Goal: Task Accomplishment & Management: Use online tool/utility

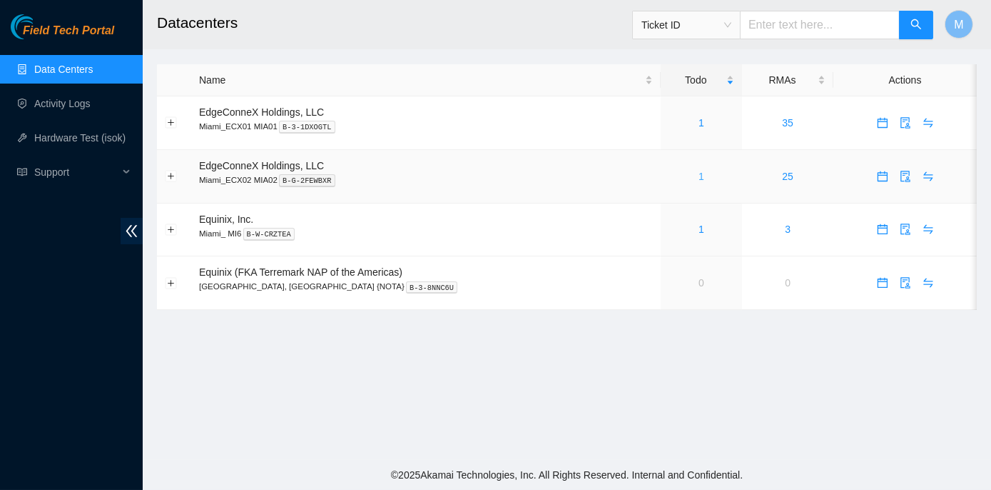
click at [699, 173] on link "1" at bounding box center [702, 176] width 6 height 11
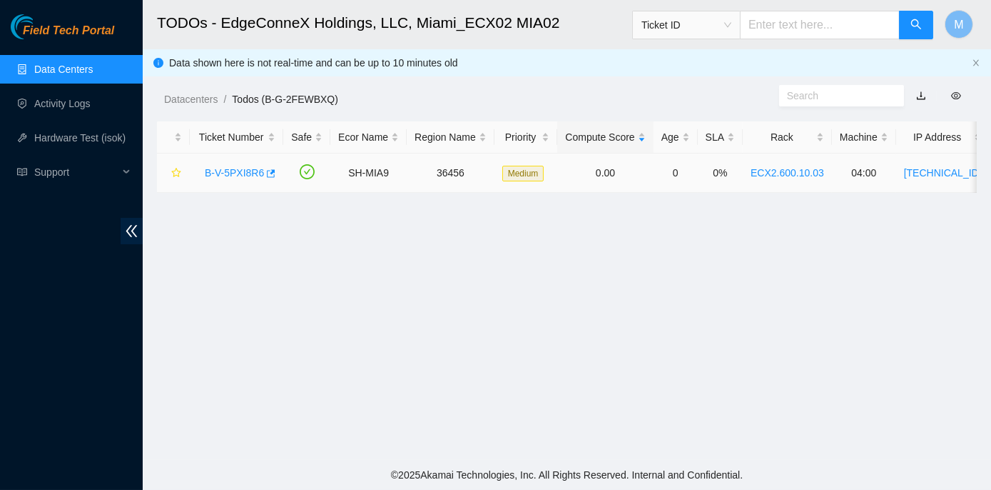
click at [240, 170] on link "B-V-5PXI8R6" at bounding box center [234, 172] width 59 height 11
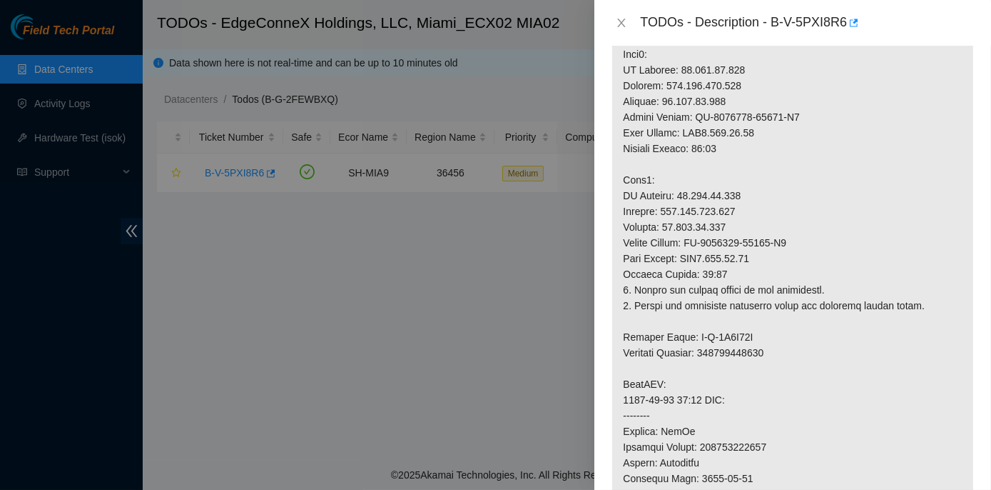
scroll to position [324, 0]
click at [715, 350] on p at bounding box center [792, 365] width 361 height 853
drag, startPoint x: 709, startPoint y: 350, endPoint x: 771, endPoint y: 348, distance: 62.1
click at [771, 348] on p at bounding box center [792, 365] width 361 height 853
copy p "417328425929"
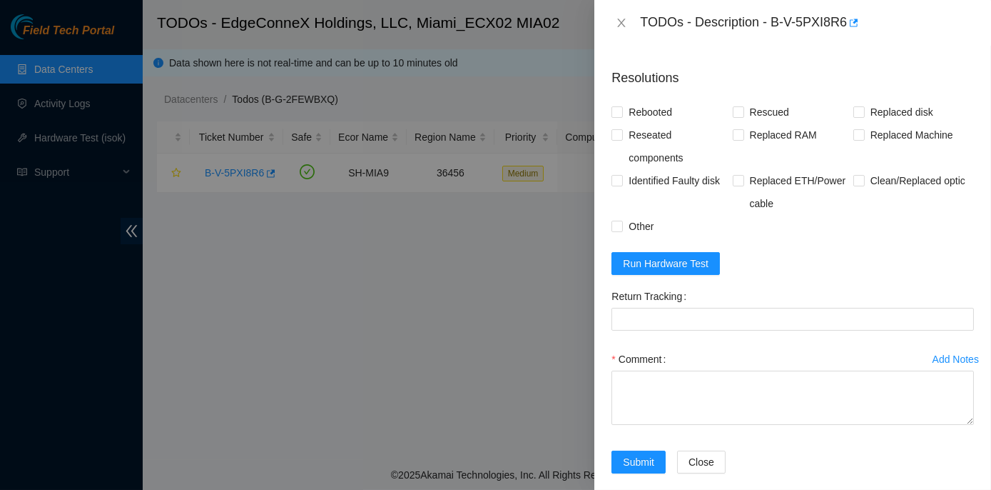
scroll to position [1229, 0]
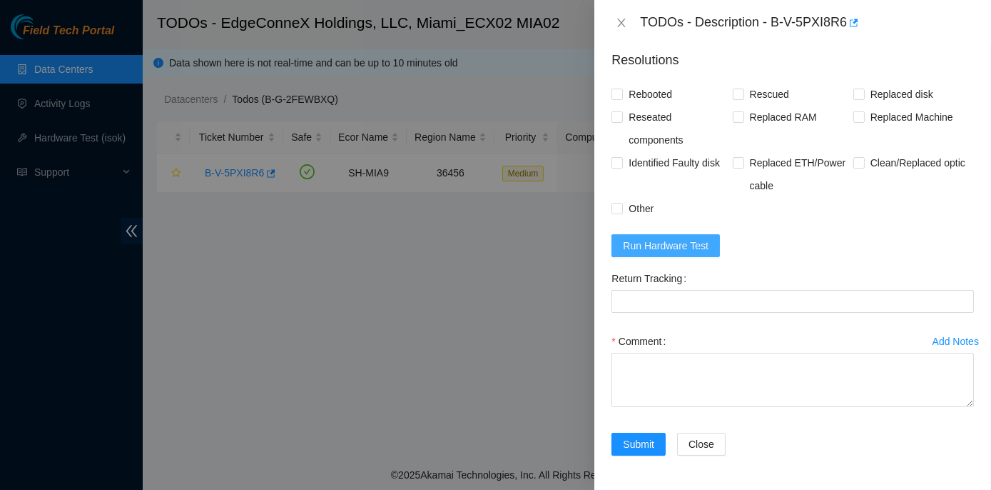
click at [677, 250] on span "Run Hardware Test" at bounding box center [666, 246] width 86 height 16
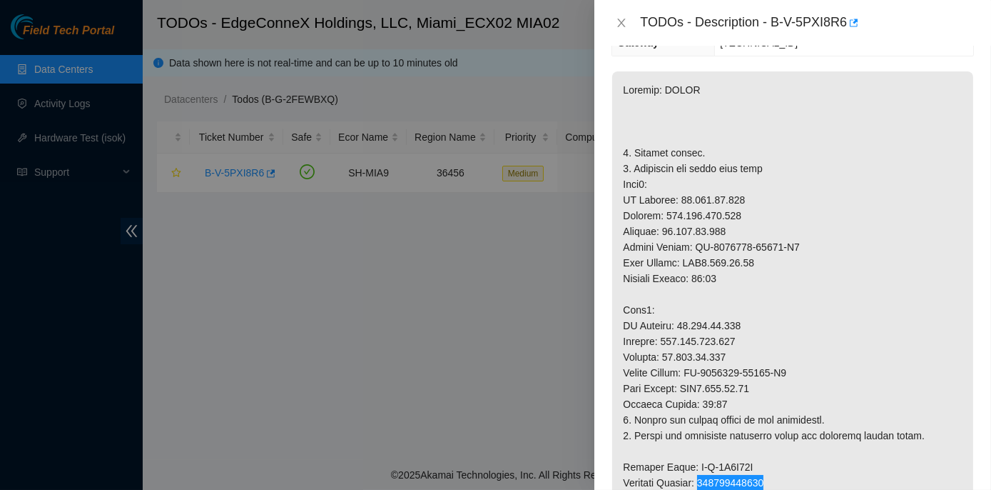
scroll to position [191, 0]
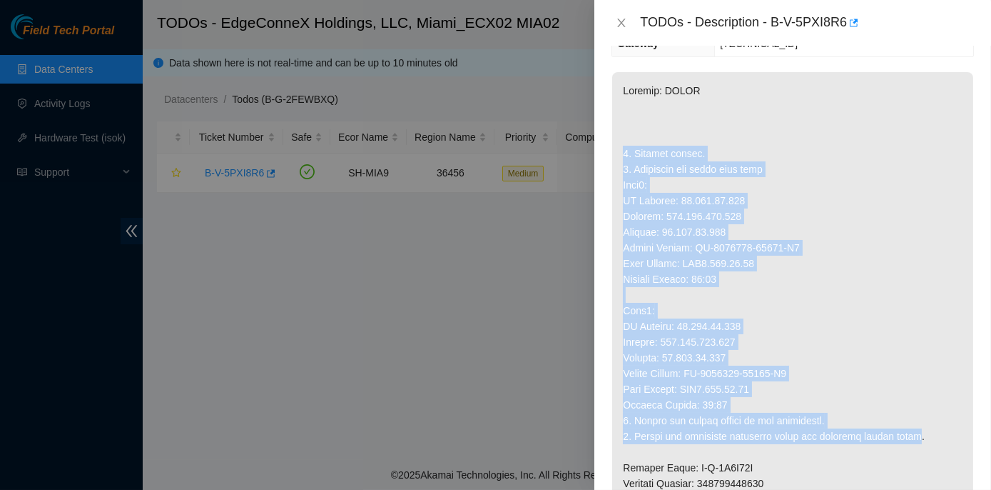
drag, startPoint x: 621, startPoint y: 148, endPoint x: 911, endPoint y: 428, distance: 403.2
click at [911, 428] on p at bounding box center [792, 498] width 361 height 853
copy p "1. Replace server. 2. Configure and check with isok Node0: IP Address: 23.210.2…"
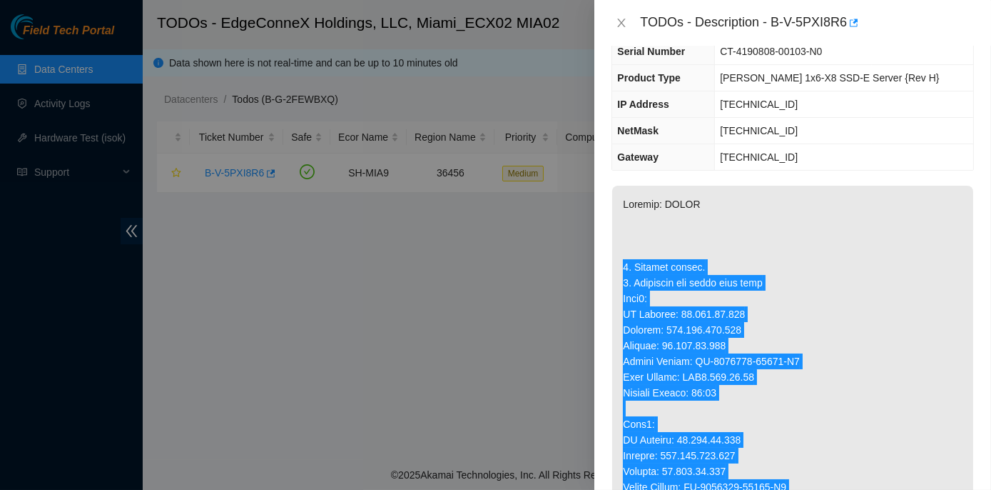
scroll to position [0, 0]
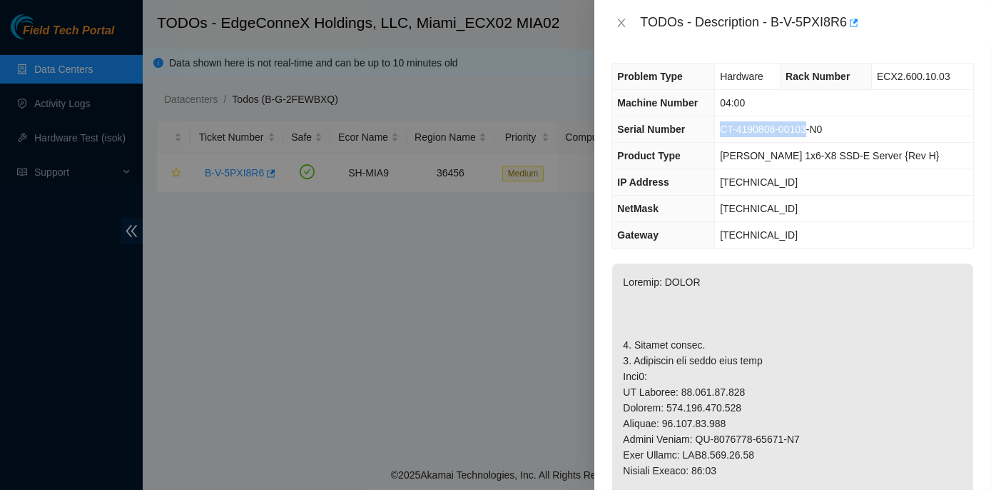
drag, startPoint x: 726, startPoint y: 127, endPoint x: 810, endPoint y: 129, distance: 83.5
click at [810, 129] on span "CT-4190808-00103-N0" at bounding box center [771, 128] width 102 height 11
copy span "CT-4190808-00103"
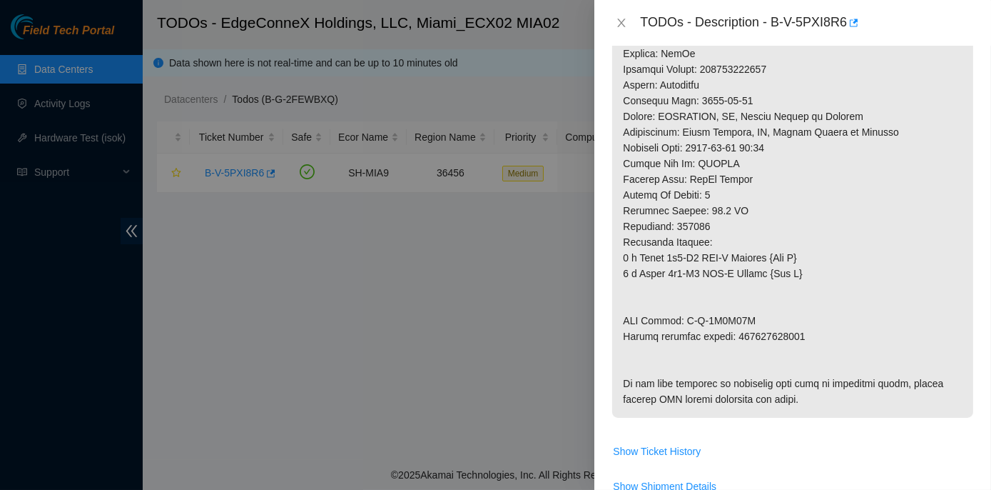
scroll to position [714, 0]
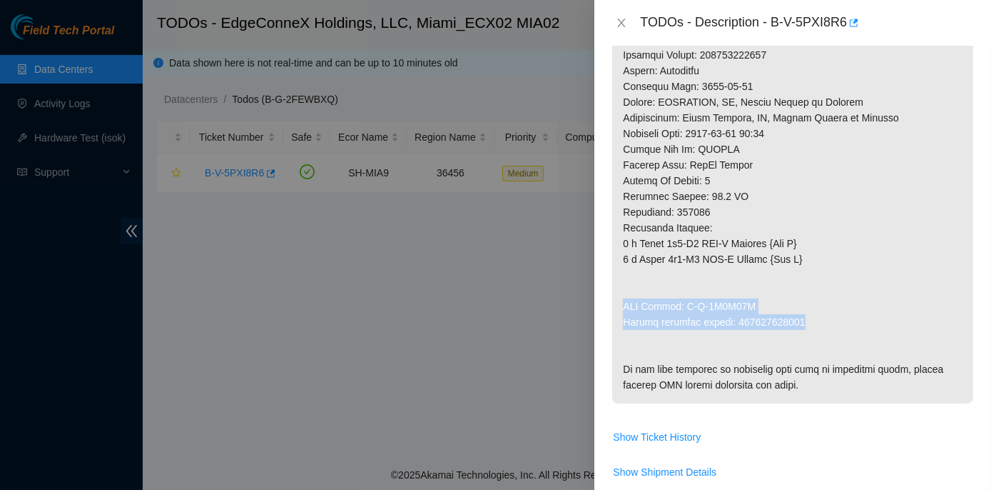
drag, startPoint x: 623, startPoint y: 302, endPoint x: 801, endPoint y: 326, distance: 179.3
copy p "RMA Return: B-V-5Q4X51E Return tracking number: 417328417380"
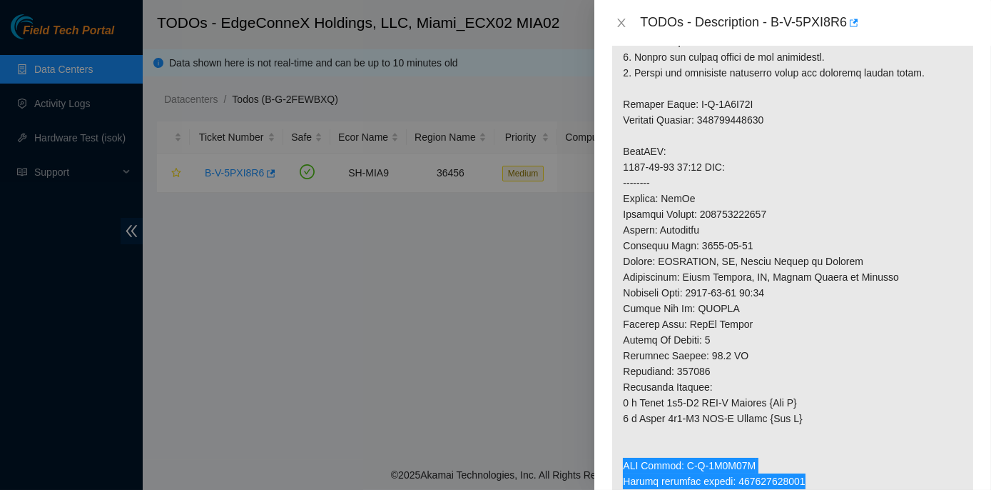
scroll to position [519, 0]
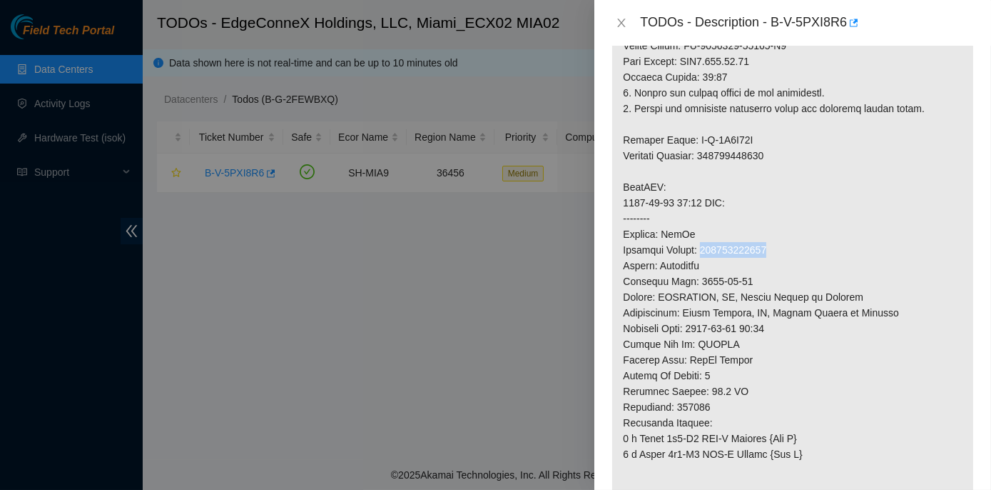
drag, startPoint x: 704, startPoint y: 248, endPoint x: 769, endPoint y: 255, distance: 64.6
click at [769, 255] on p at bounding box center [792, 171] width 361 height 853
copy p "417328425929"
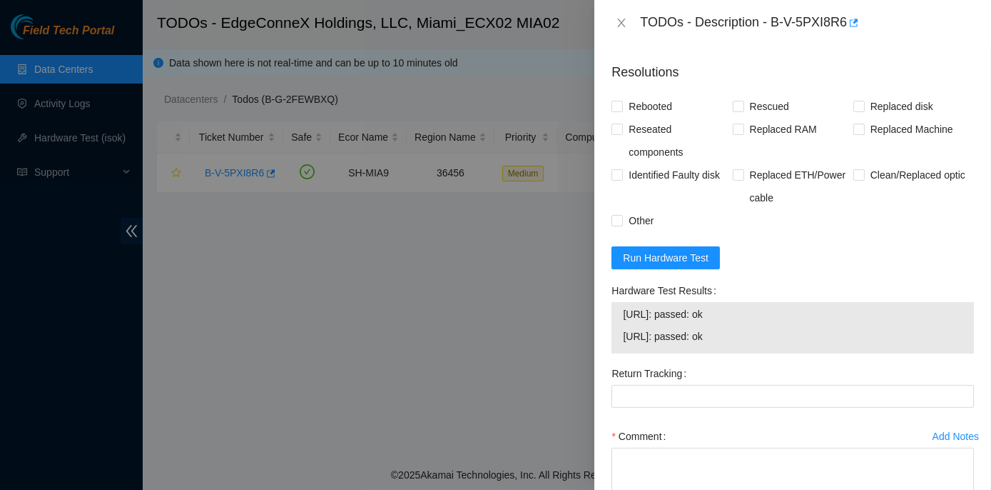
scroll to position [1167, 0]
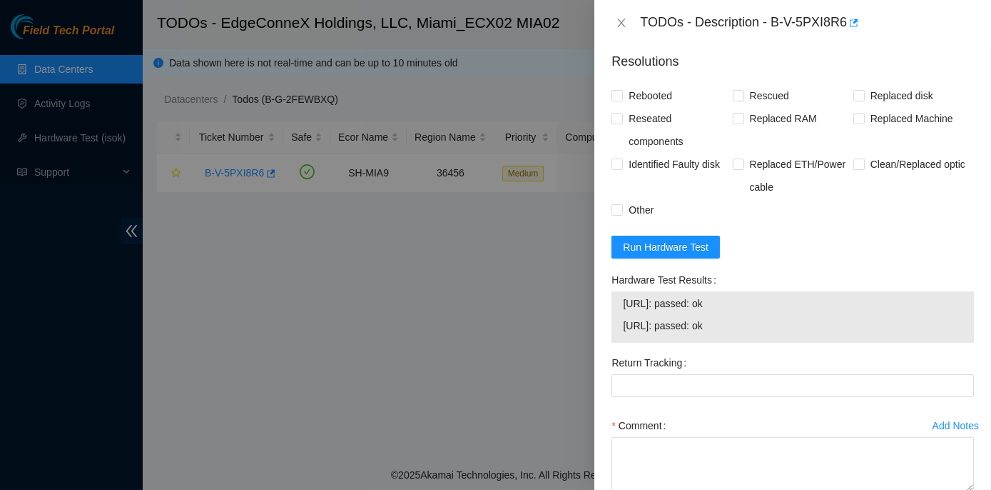
drag, startPoint x: 607, startPoint y: 339, endPoint x: 746, endPoint y: 371, distance: 142.1
click at [746, 351] on div "Hardware Test Results 23.210.25.138: passed: ok 23.210.25.139: passed: ok" at bounding box center [793, 309] width 374 height 83
copy div "Hardware Test Results 23.210.25.138: passed: ok"
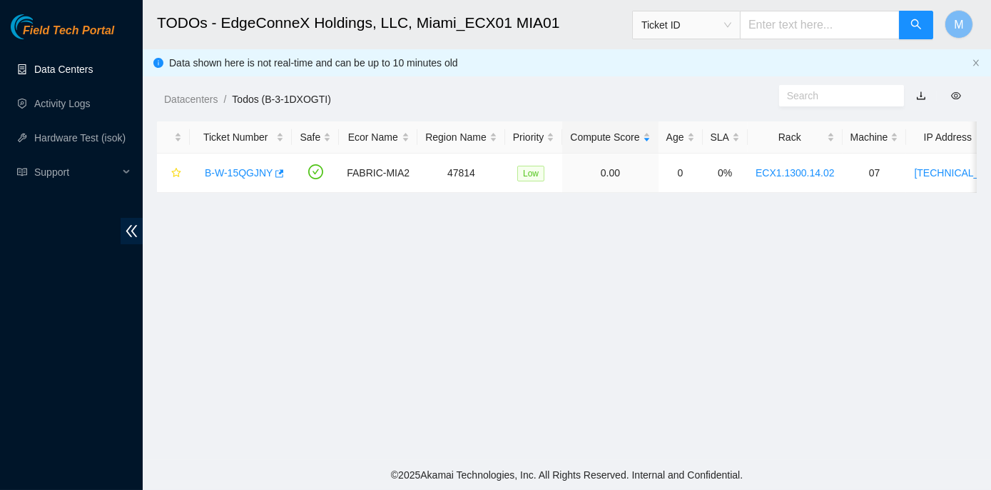
click at [77, 65] on link "Data Centers" at bounding box center [63, 69] width 59 height 11
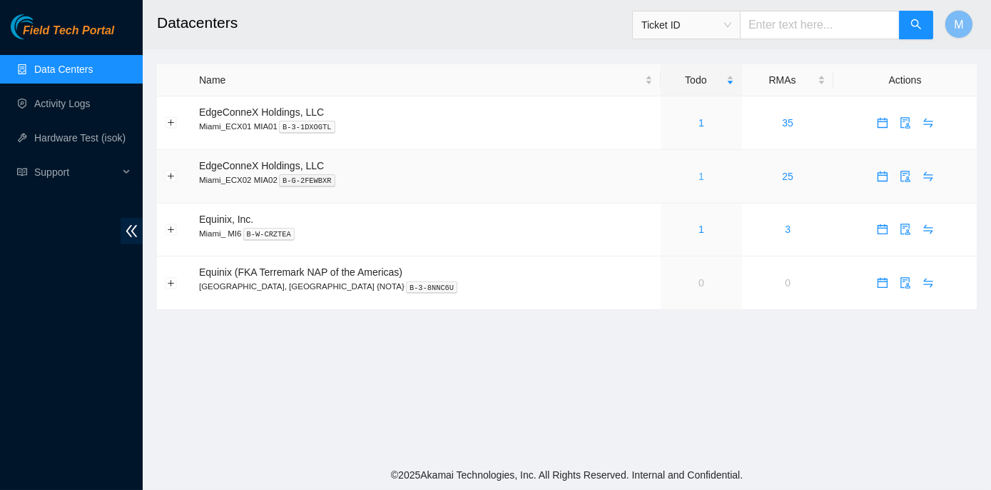
click at [699, 175] on link "1" at bounding box center [702, 176] width 6 height 11
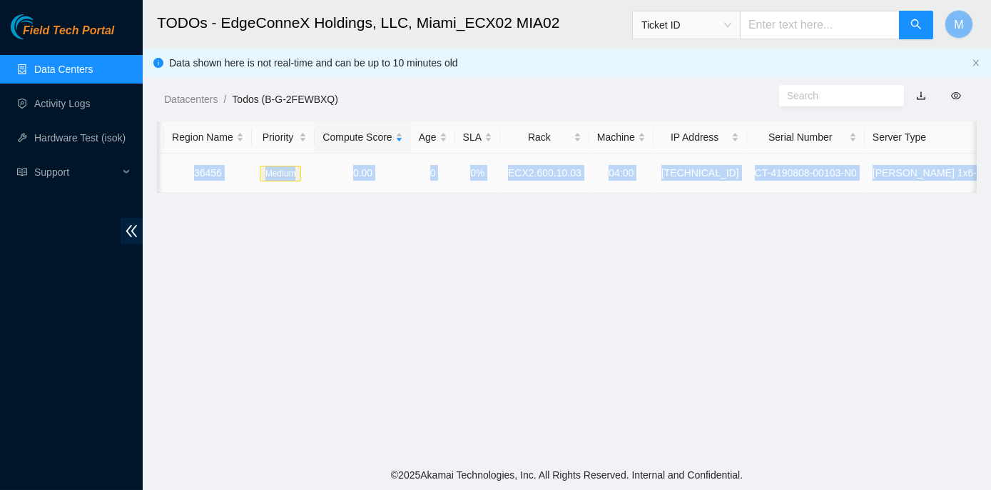
scroll to position [0, 268]
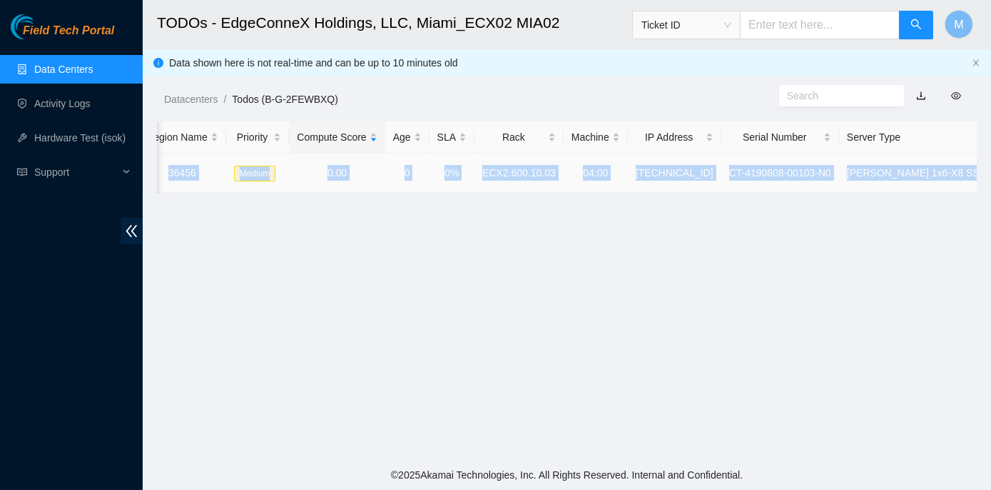
drag, startPoint x: 200, startPoint y: 171, endPoint x: 972, endPoint y: 181, distance: 772.2
click at [972, 181] on tr "B-V-5PXI8R6 SH-MIA9 36456 Medium 0.00 0 0% ECX2.600.10.03 04:00 23.210.25.138 C…" at bounding box center [481, 172] width 1185 height 39
copy tr "B-V-5PXI8R6 SH-MIA9 36456 Medium 0.00 0 0% ECX2.600.10.03 04:00 23.210.25.138 C…"
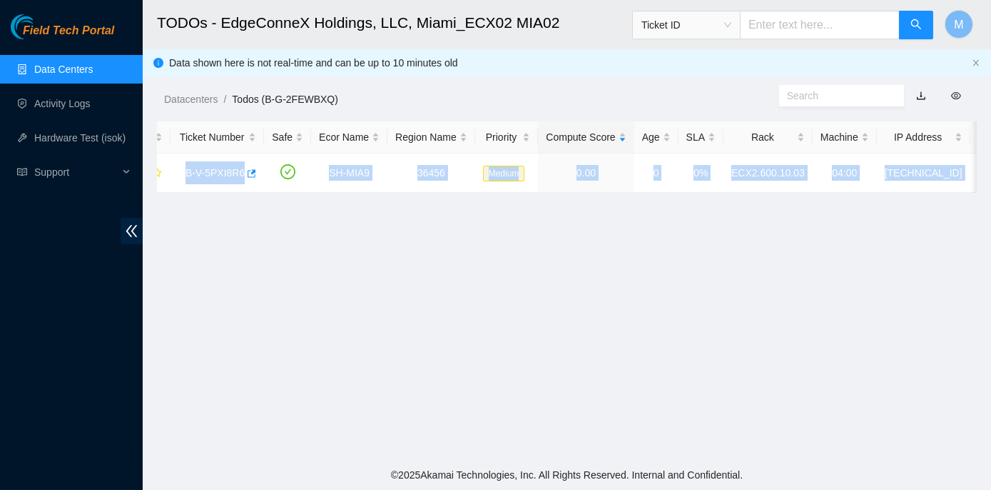
scroll to position [0, 0]
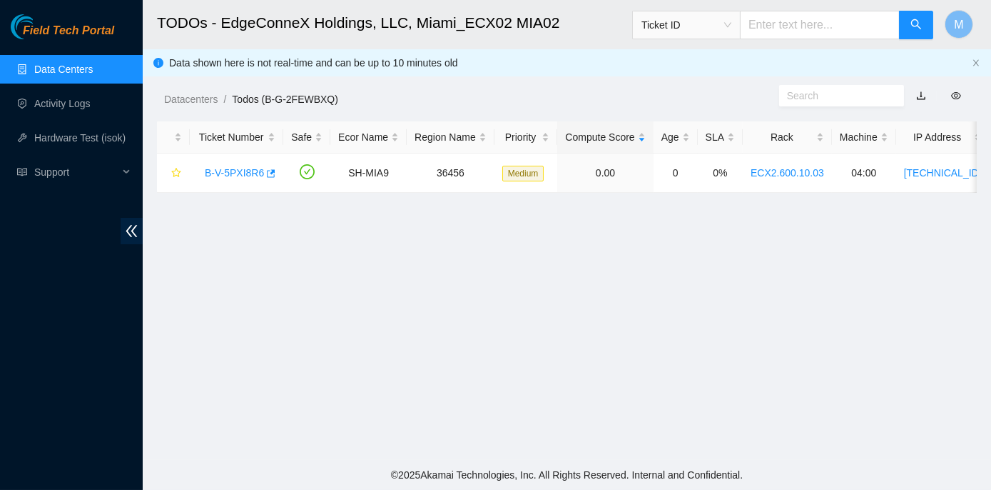
click at [233, 261] on main "TODOs - EdgeConneX Holdings, LLC, Miami_ECX02 MIA02 Ticket ID M Data shown here…" at bounding box center [567, 230] width 848 height 460
